Goal: Information Seeking & Learning: Learn about a topic

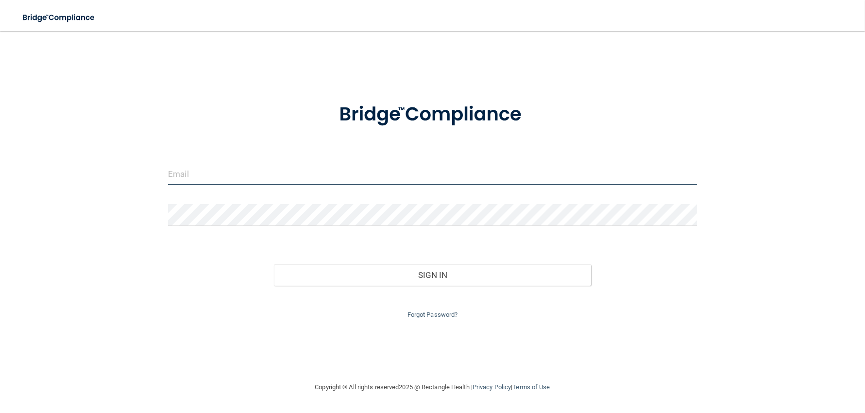
click at [340, 173] on input "email" at bounding box center [432, 174] width 529 height 22
type input "[EMAIL_ADDRESS][DOMAIN_NAME]"
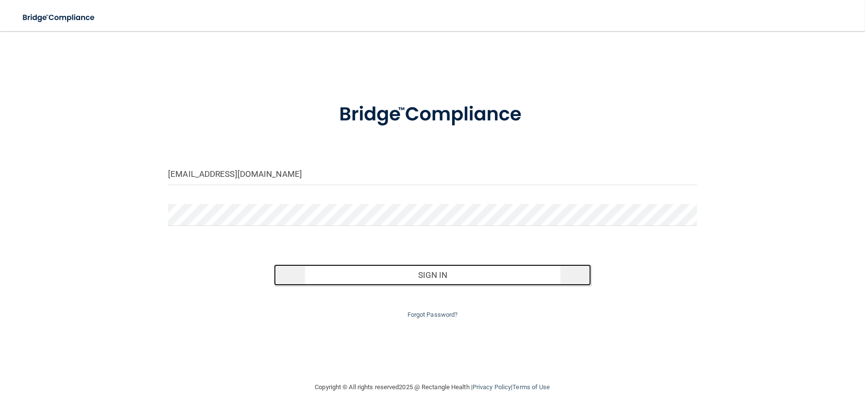
click at [429, 275] on button "Sign In" at bounding box center [432, 274] width 317 height 21
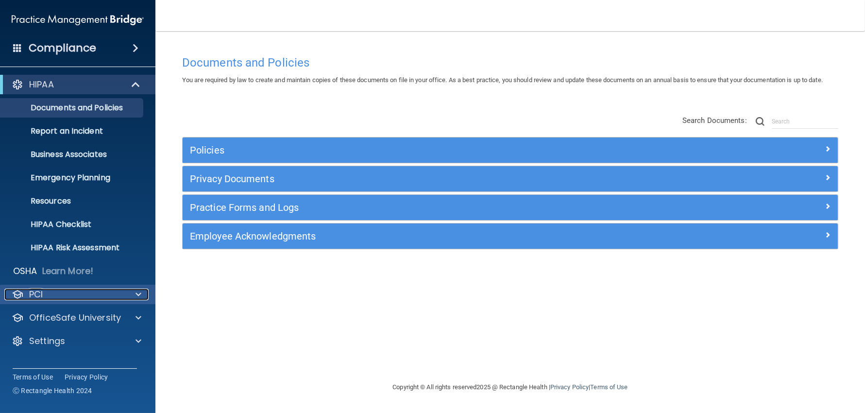
click at [63, 295] on div "PCI" at bounding box center [64, 295] width 120 height 12
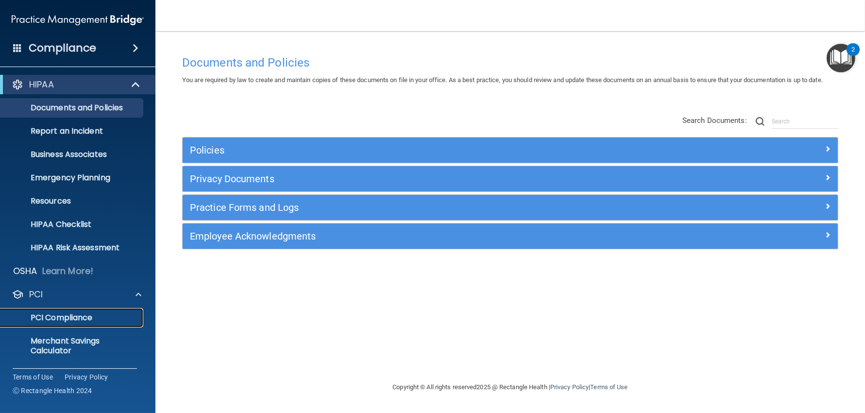
click at [98, 315] on p "PCI Compliance" at bounding box center [72, 318] width 133 height 10
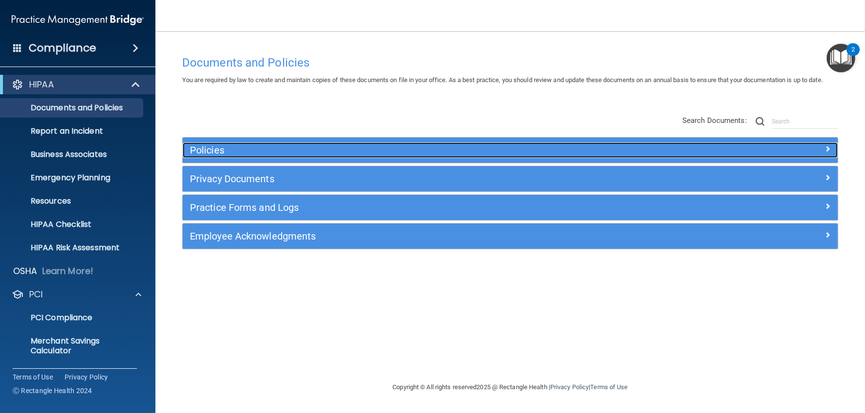
click at [247, 149] on h5 "Policies" at bounding box center [428, 150] width 477 height 11
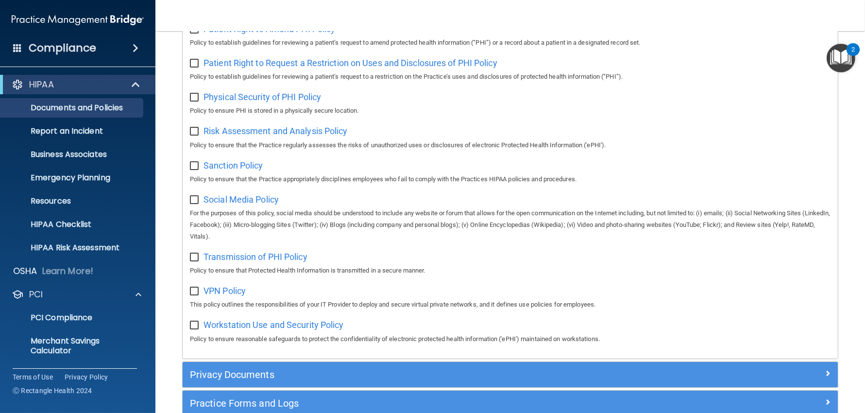
scroll to position [691, 0]
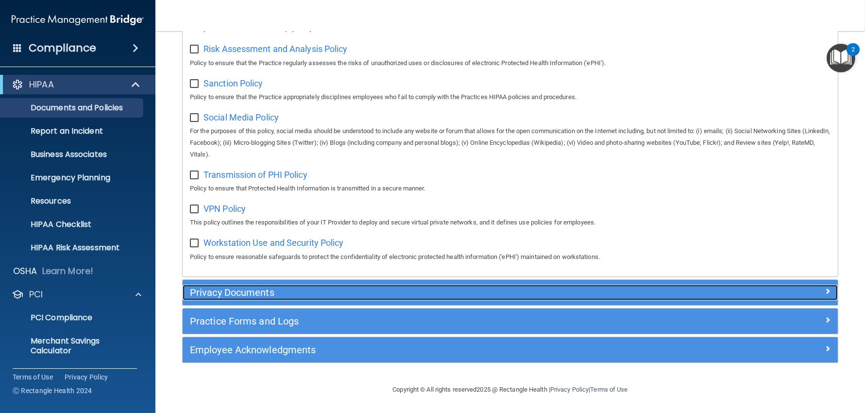
click at [276, 295] on h5 "Privacy Documents" at bounding box center [428, 292] width 477 height 11
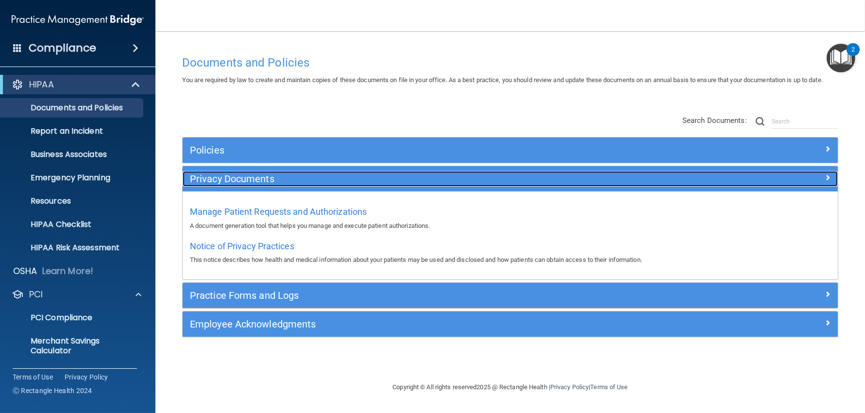
scroll to position [0, 0]
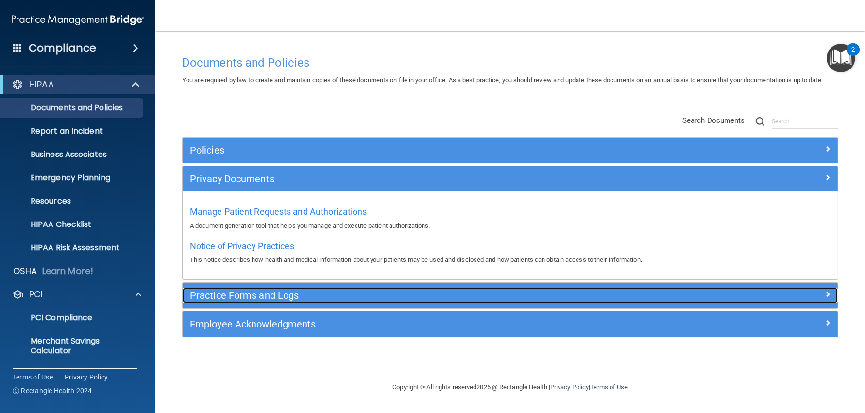
click at [285, 292] on h5 "Practice Forms and Logs" at bounding box center [428, 295] width 477 height 11
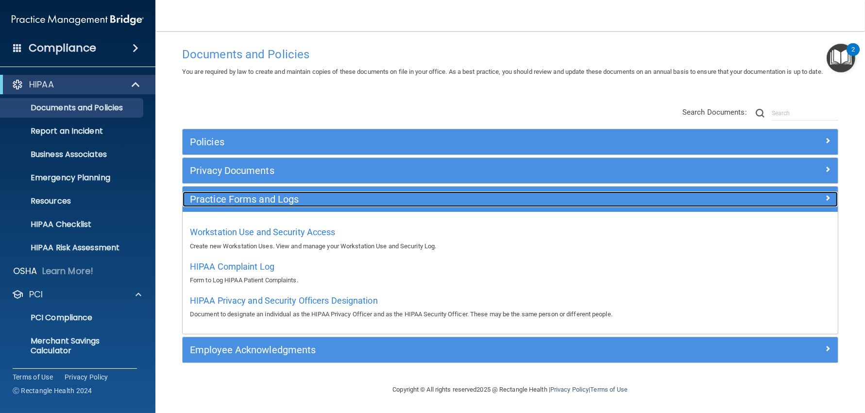
scroll to position [18, 0]
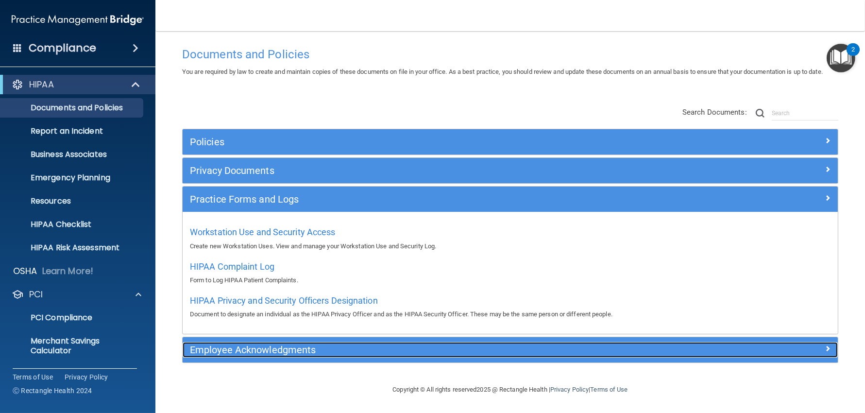
click at [324, 351] on h5 "Employee Acknowledgments" at bounding box center [428, 349] width 477 height 11
